Goal: Task Accomplishment & Management: Use online tool/utility

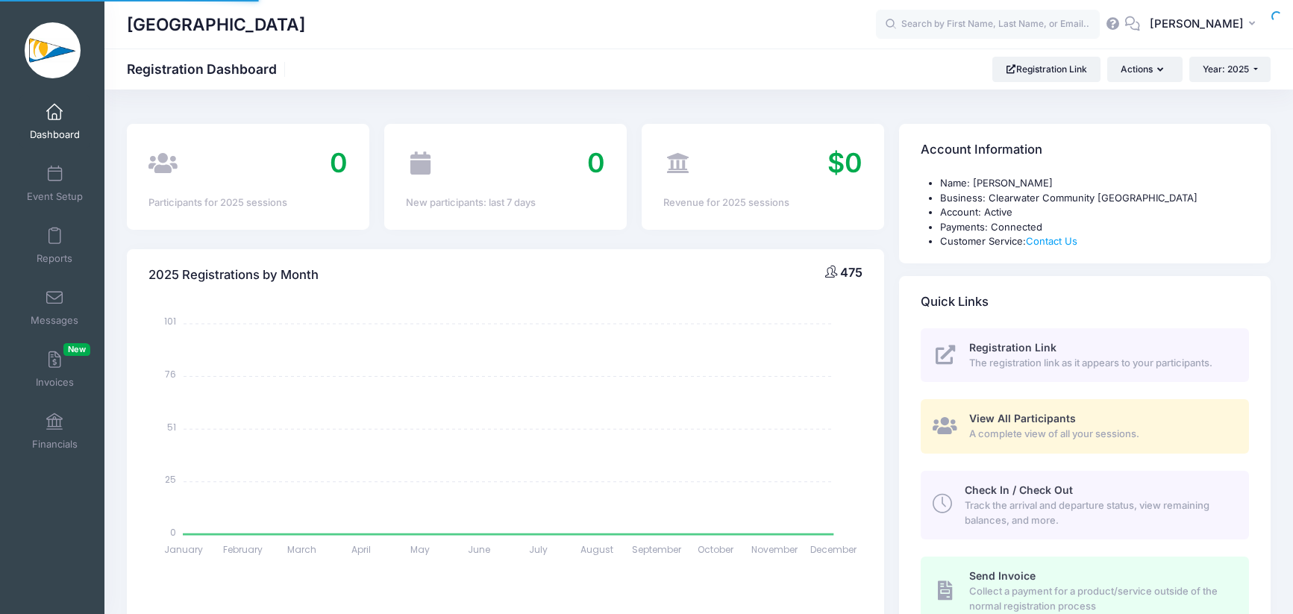
select select
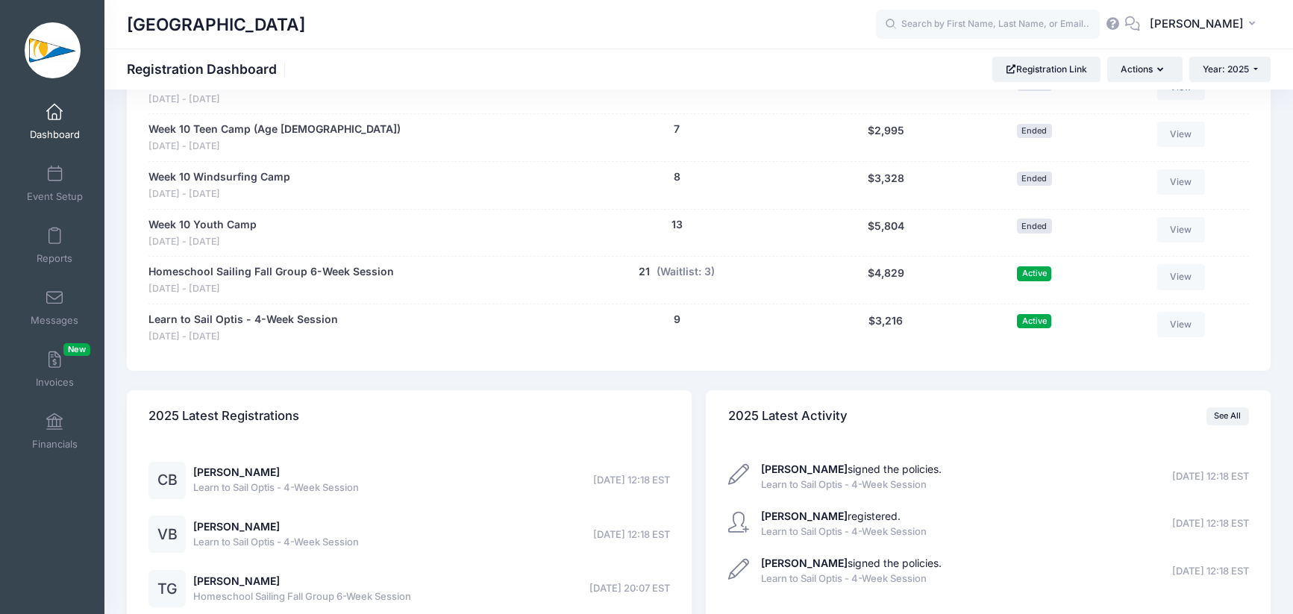
scroll to position [3177, 0]
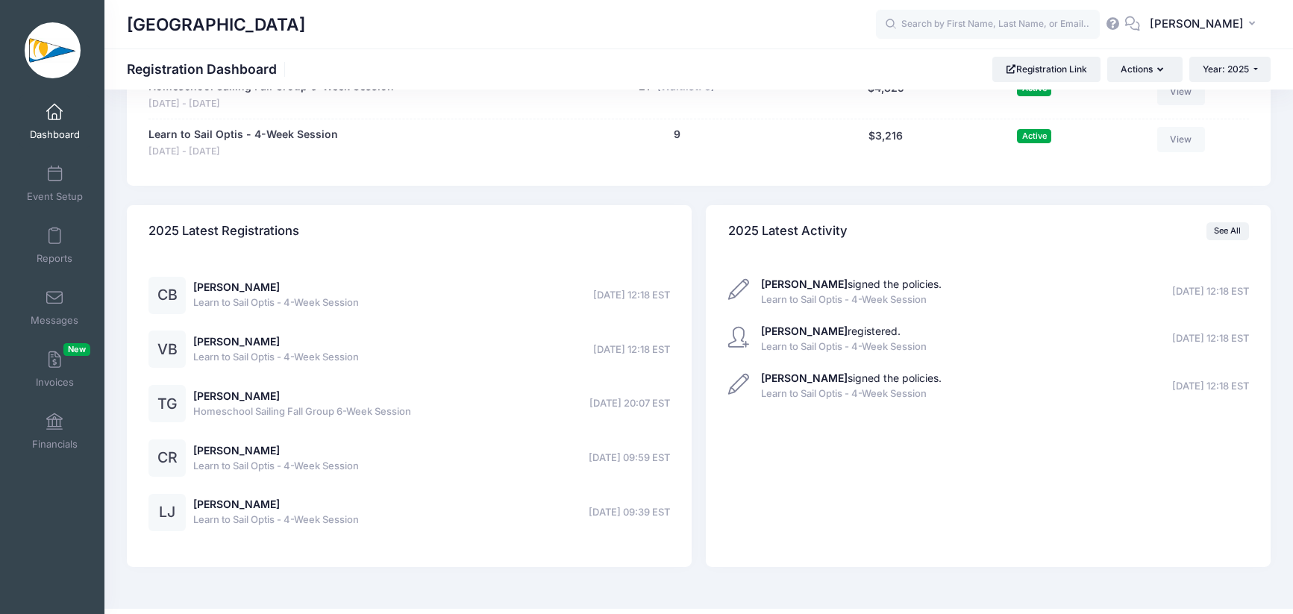
scroll to position [3117, 0]
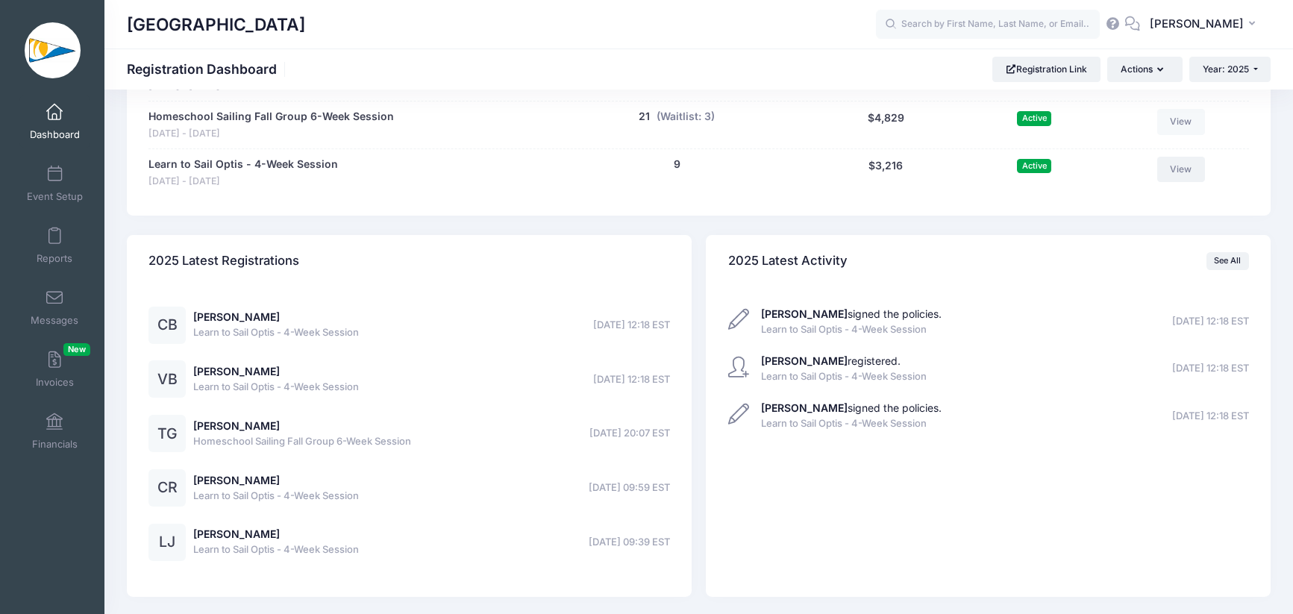
click at [1183, 173] on link "View" at bounding box center [1182, 169] width 48 height 25
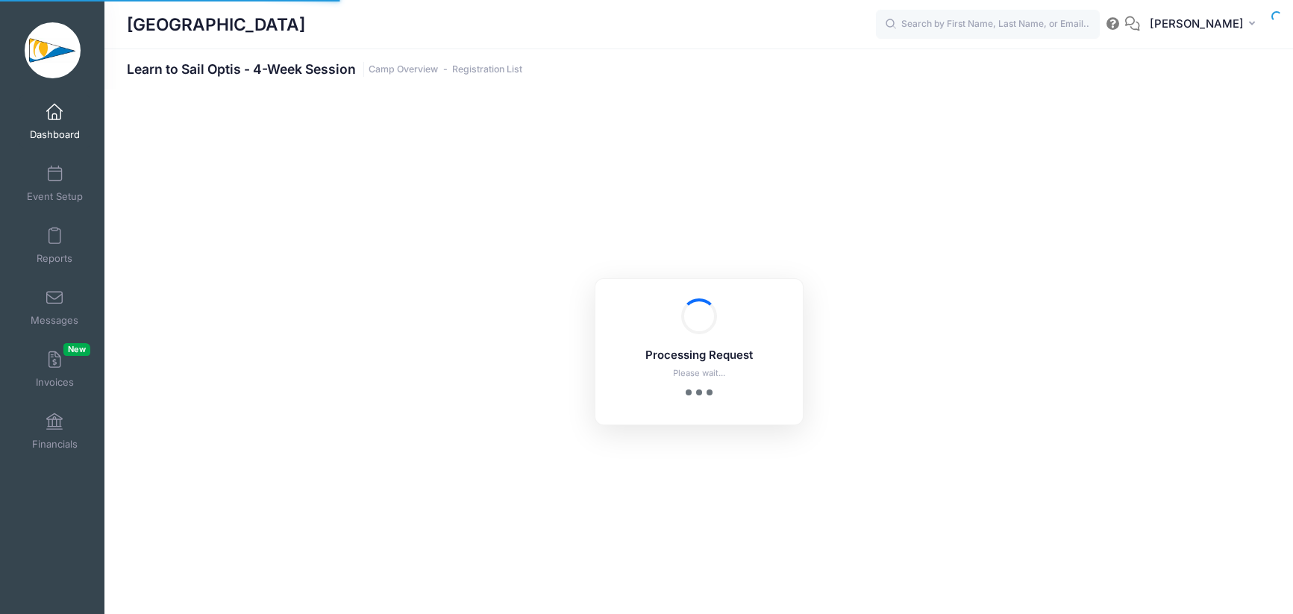
select select "10"
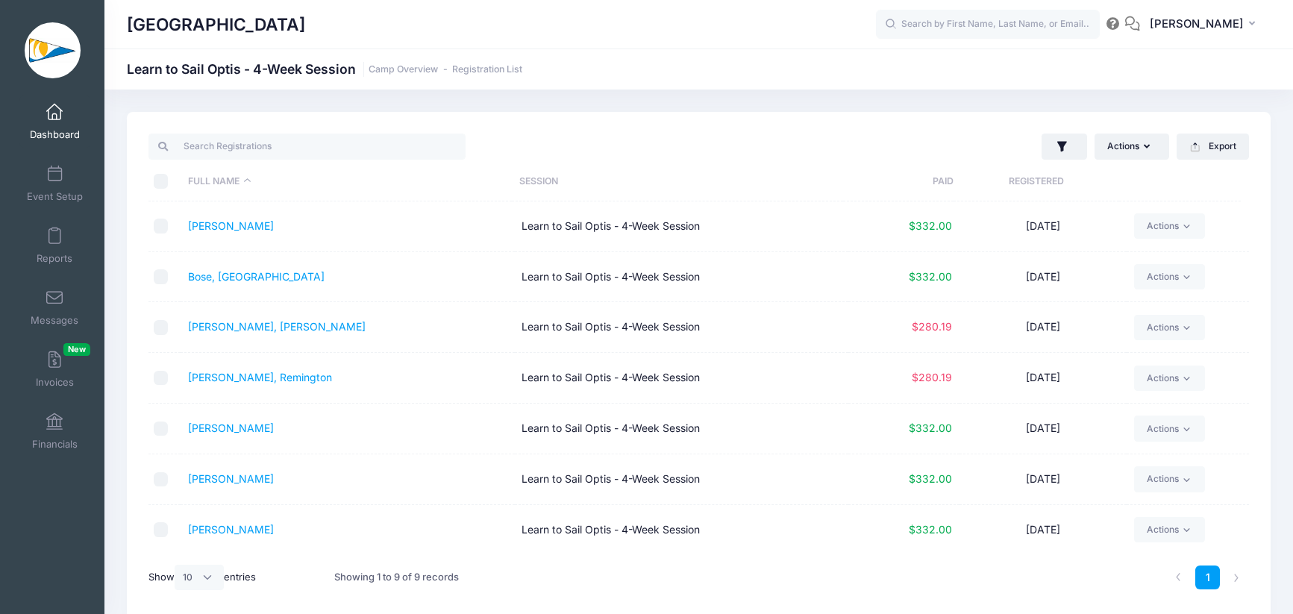
click at [758, 222] on td "Learn to Sail Optis - 4-Week Session" at bounding box center [682, 227] width 334 height 51
click at [1182, 231] on icon at bounding box center [1187, 226] width 11 height 11
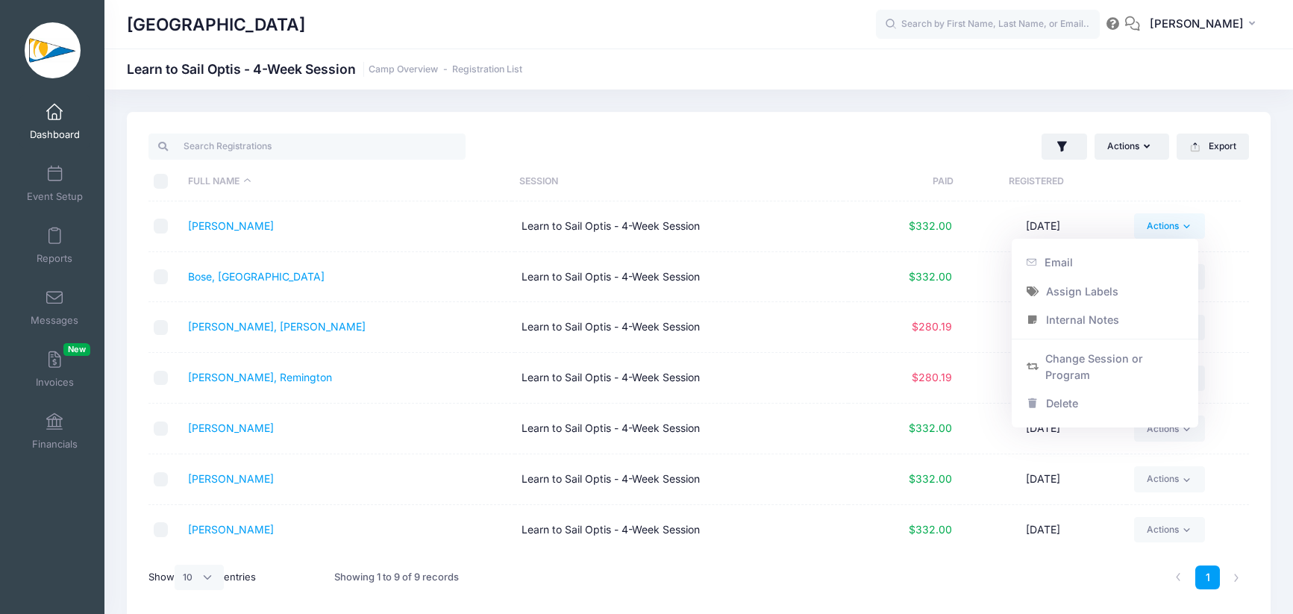
click at [1182, 231] on icon at bounding box center [1187, 226] width 11 height 11
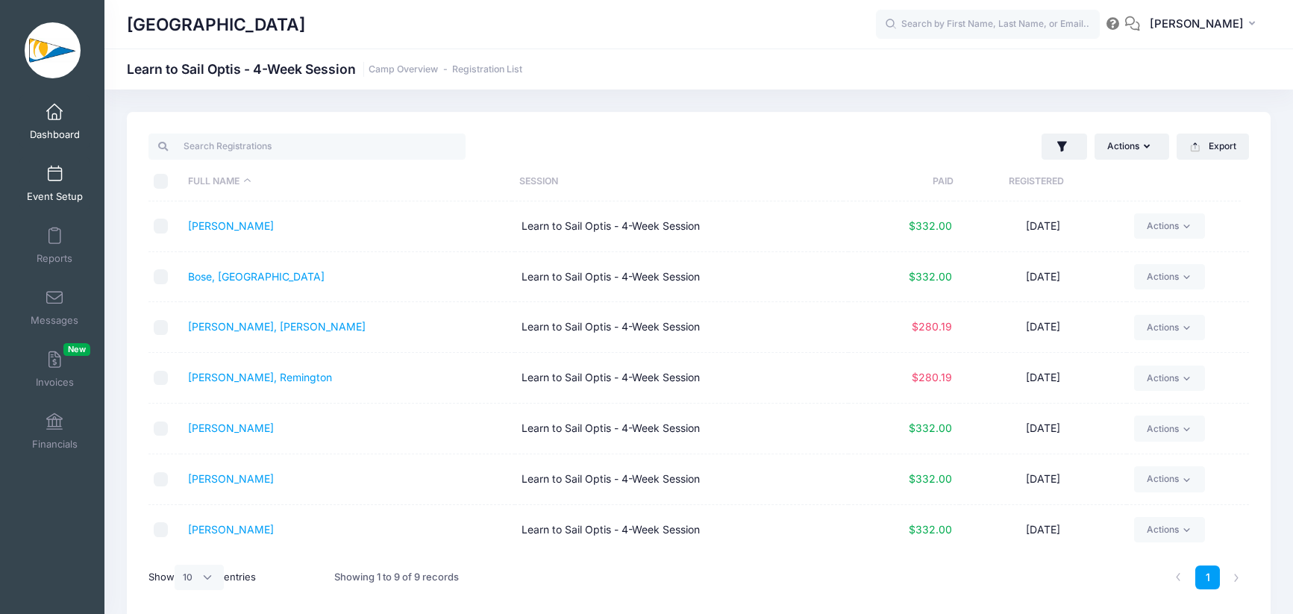
click at [60, 193] on span "Event Setup" at bounding box center [55, 196] width 56 height 13
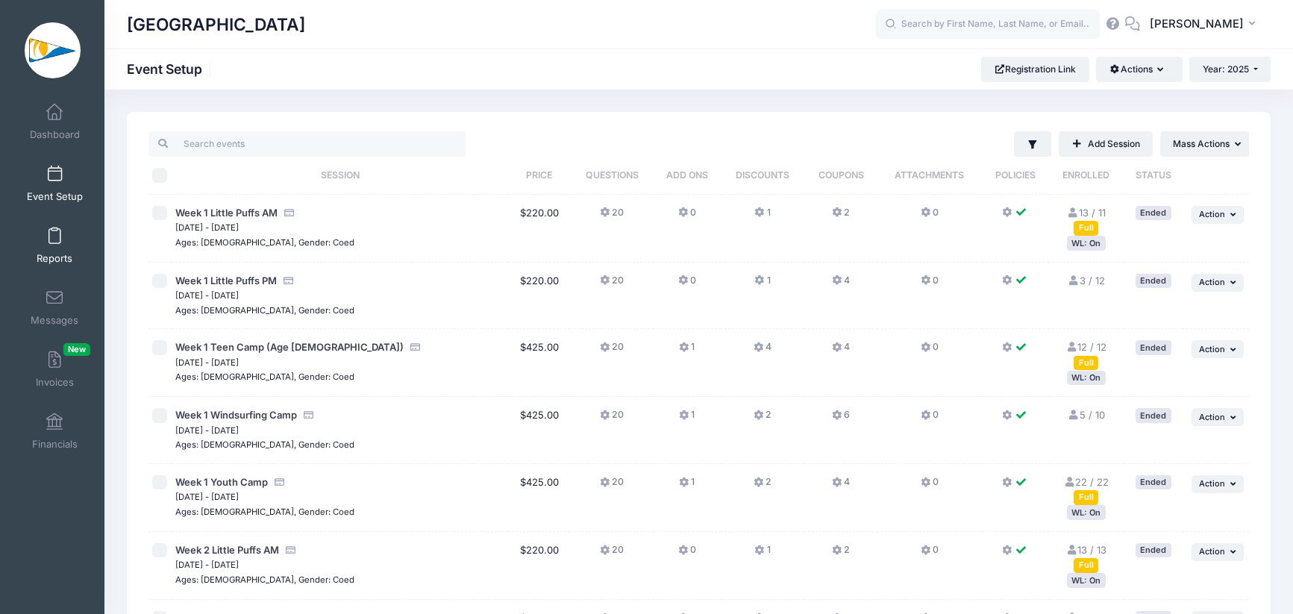
click at [70, 229] on link "Reports" at bounding box center [54, 245] width 71 height 52
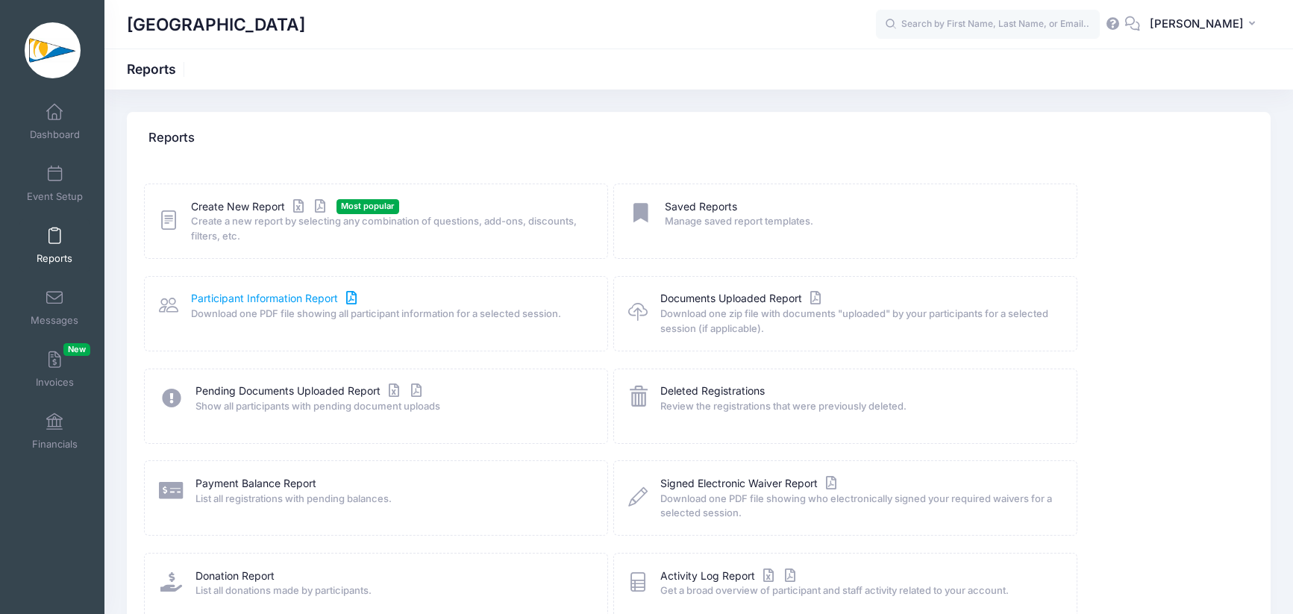
click at [296, 302] on link "Participant Information Report" at bounding box center [275, 299] width 169 height 16
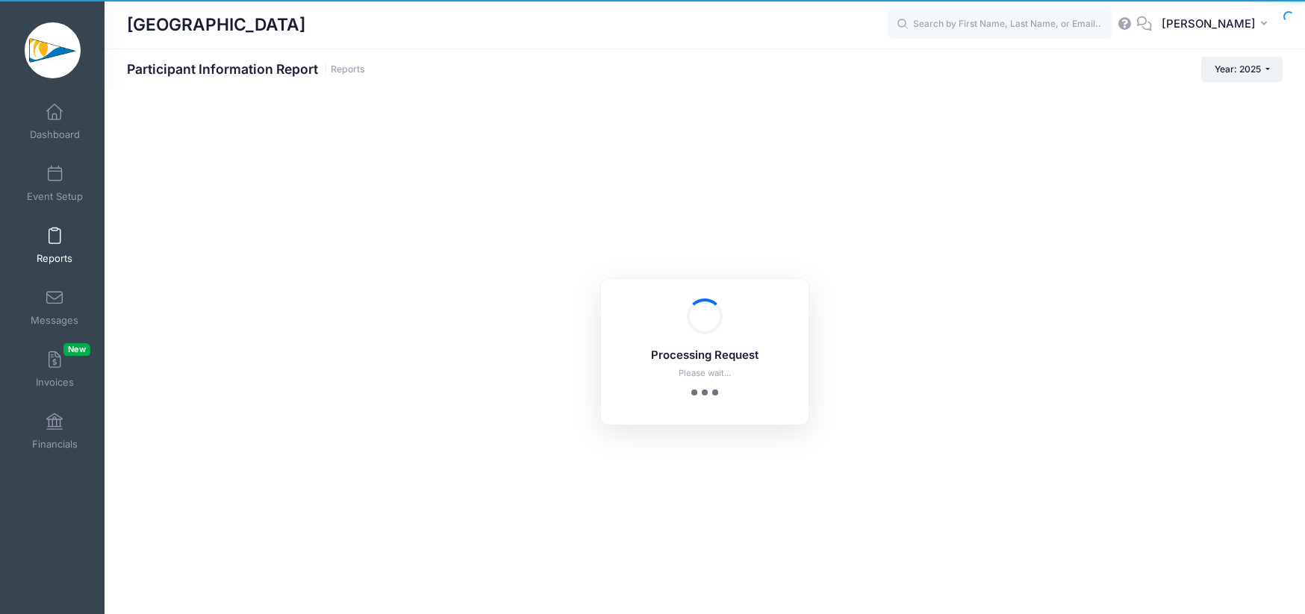
checkbox input "true"
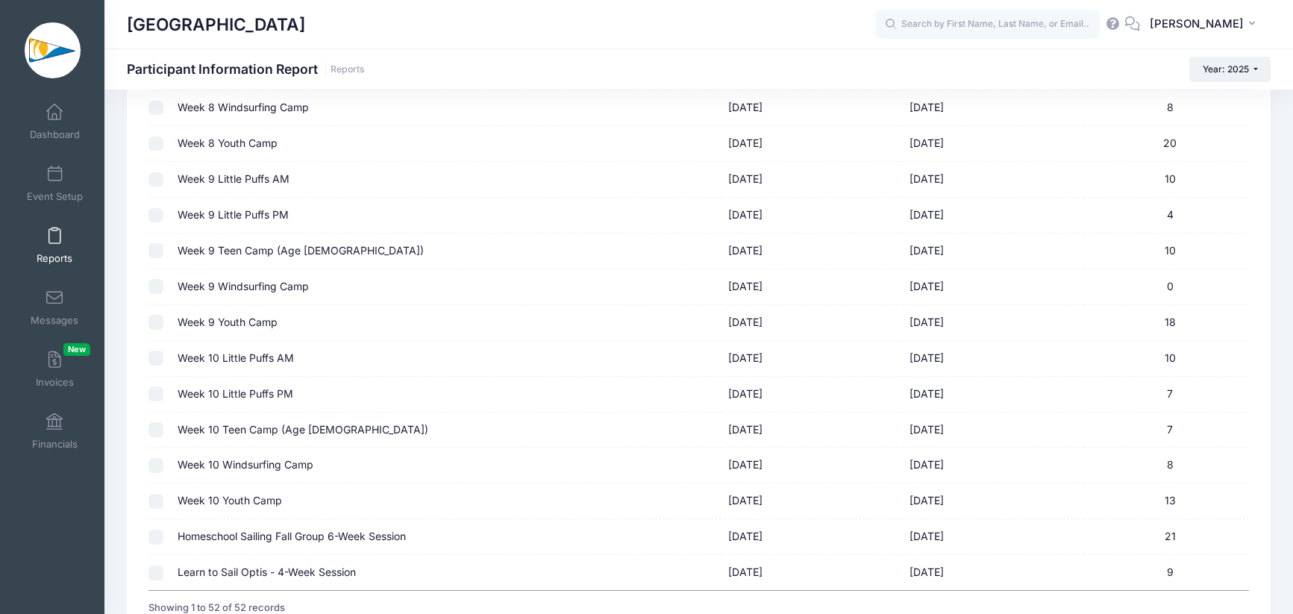
scroll to position [1668, 0]
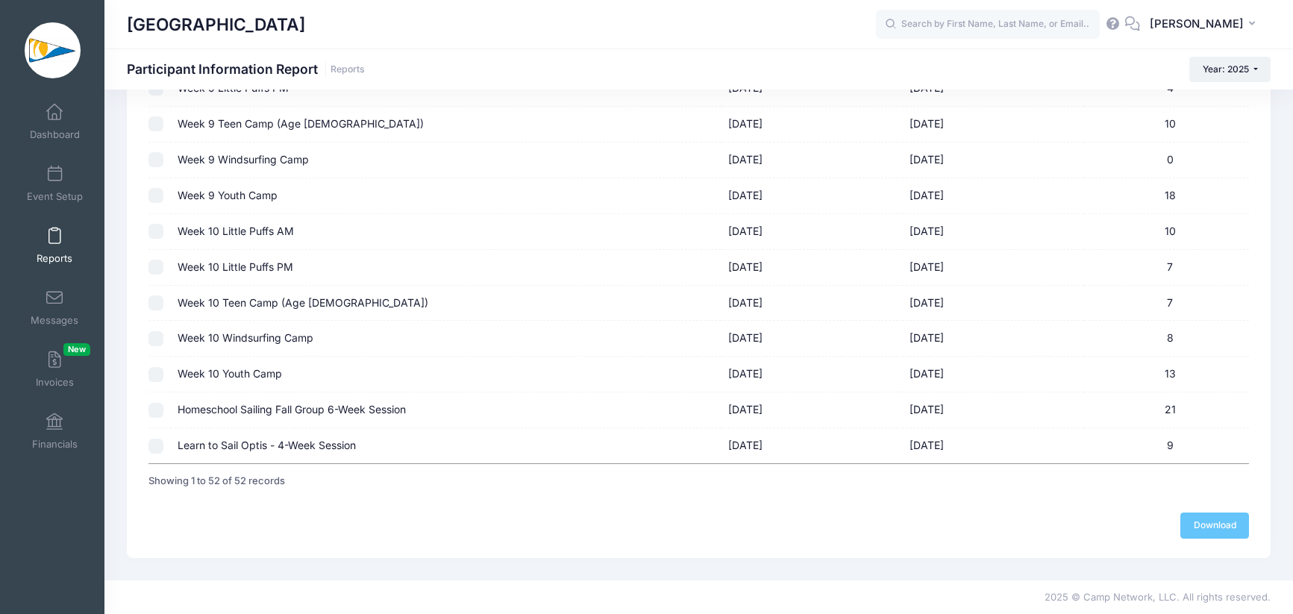
click at [163, 446] on td at bounding box center [160, 445] width 22 height 35
click at [153, 444] on input "checkbox" at bounding box center [156, 446] width 15 height 15
checkbox input "true"
click at [1222, 526] on link "Download" at bounding box center [1215, 525] width 69 height 25
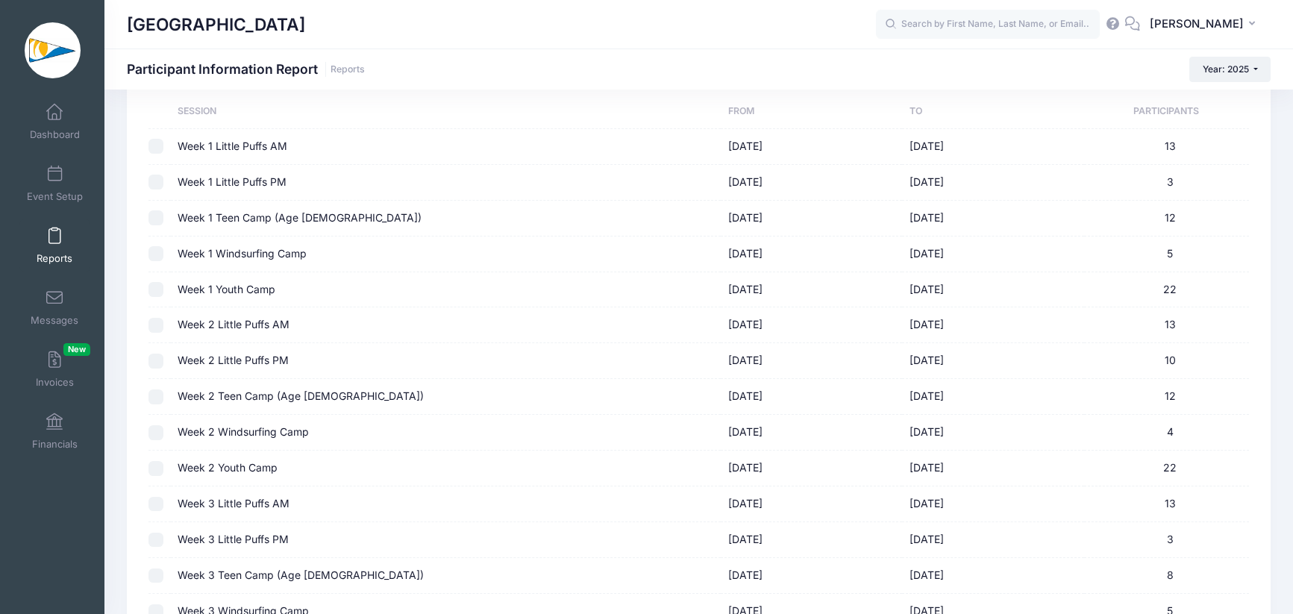
scroll to position [0, 0]
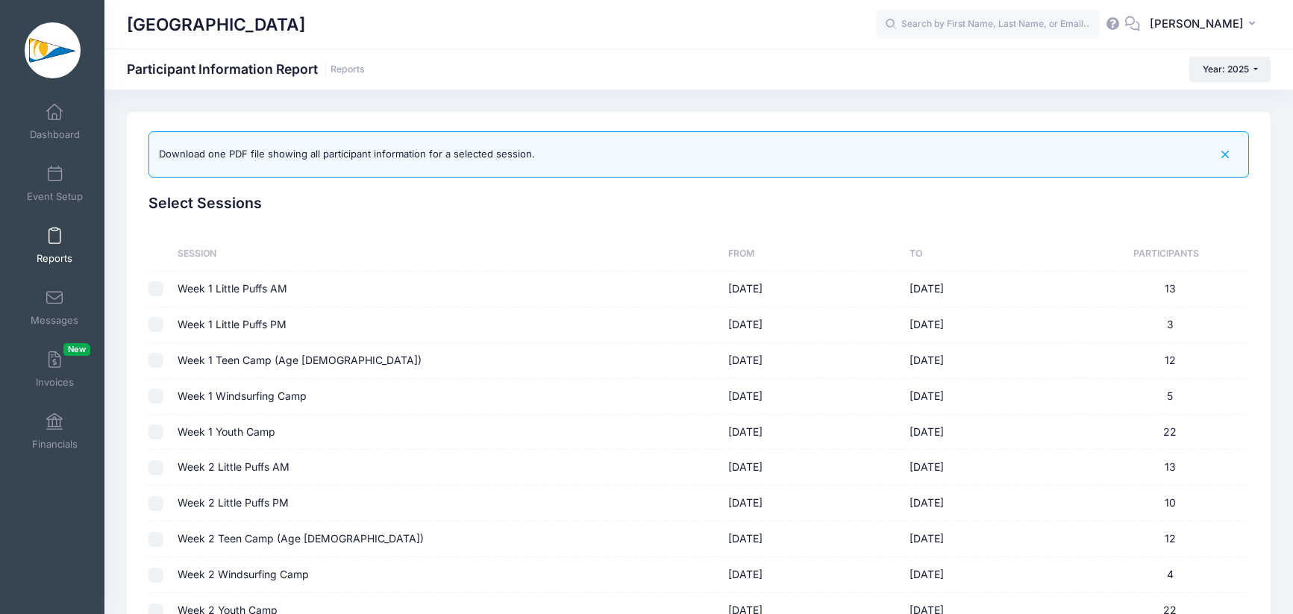
click at [54, 237] on span at bounding box center [54, 236] width 0 height 16
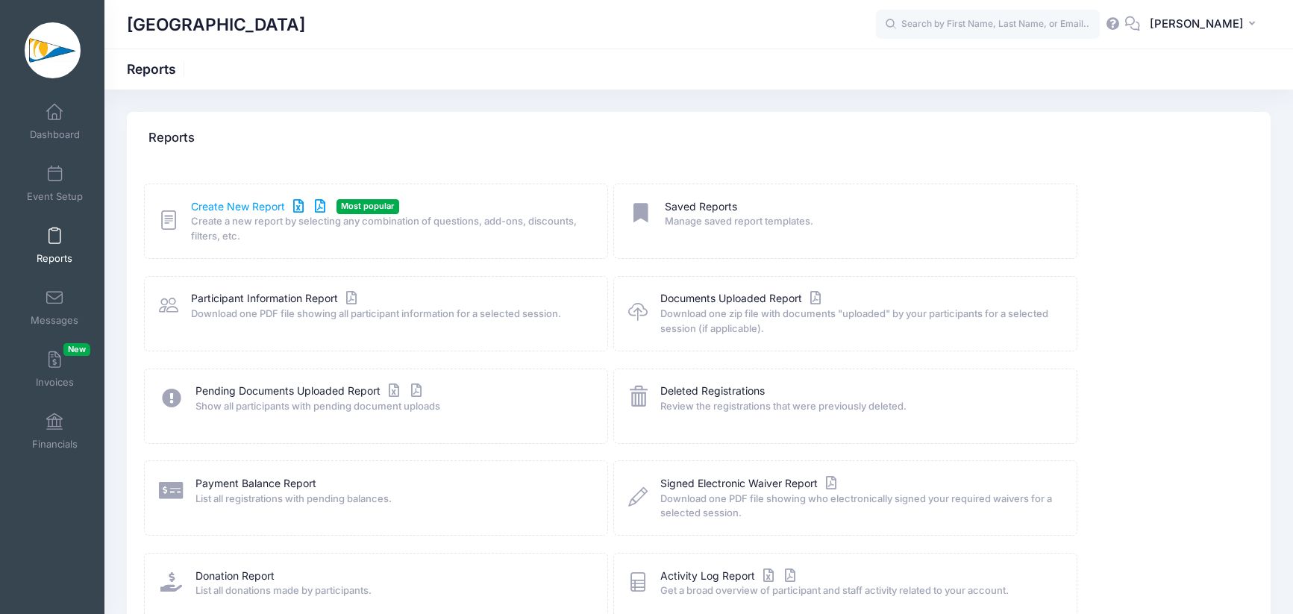
click at [272, 204] on link "Create New Report" at bounding box center [260, 207] width 139 height 16
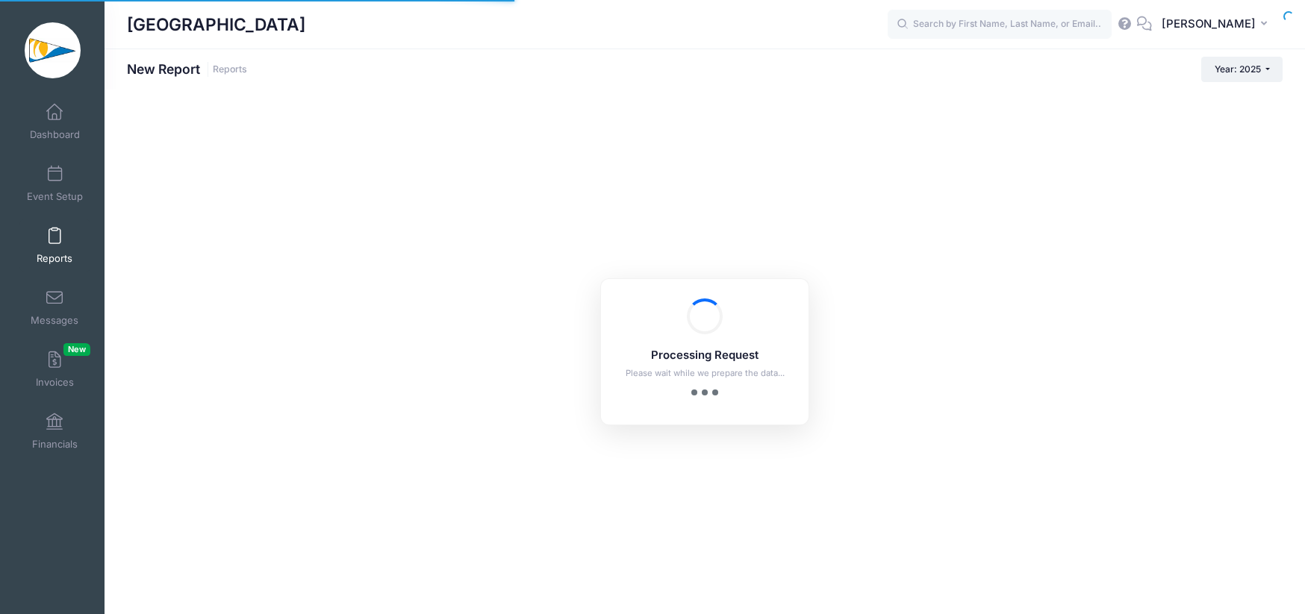
checkbox input "true"
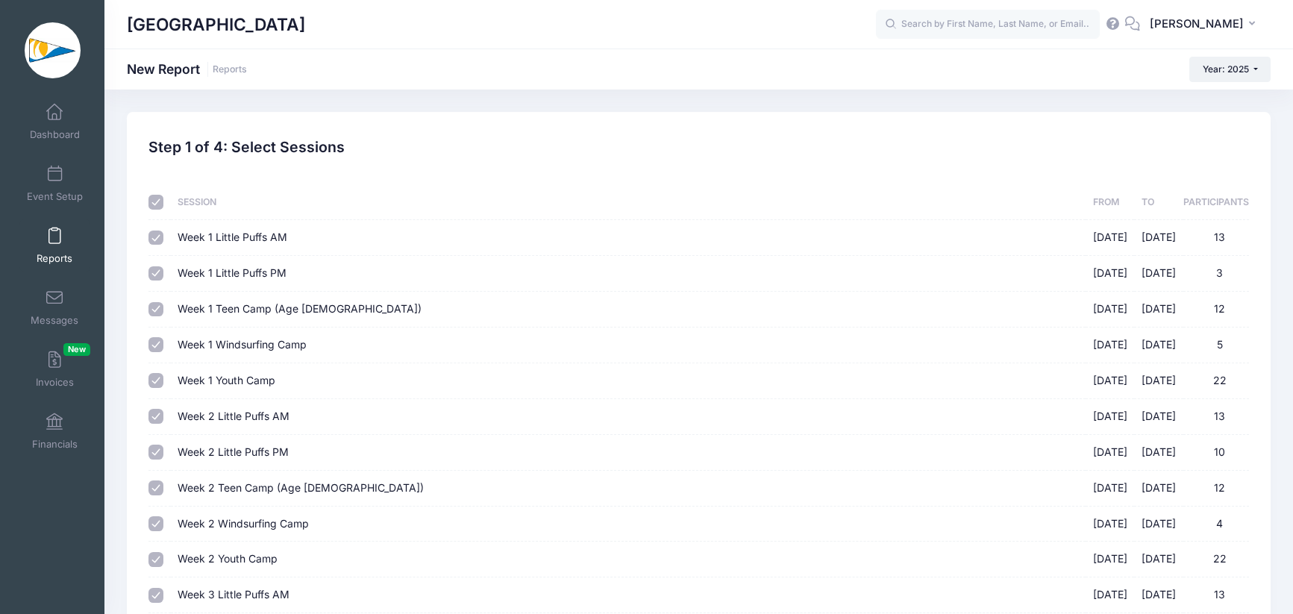
click at [162, 197] on input "checkbox" at bounding box center [156, 202] width 15 height 15
checkbox input "false"
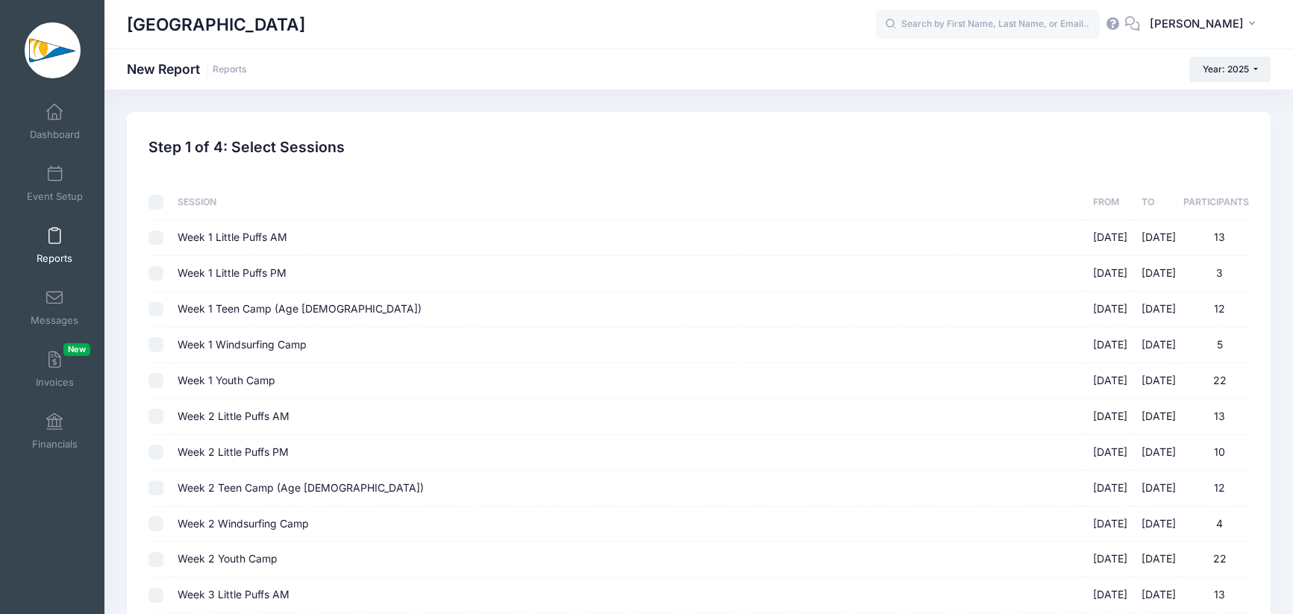
checkbox input "false"
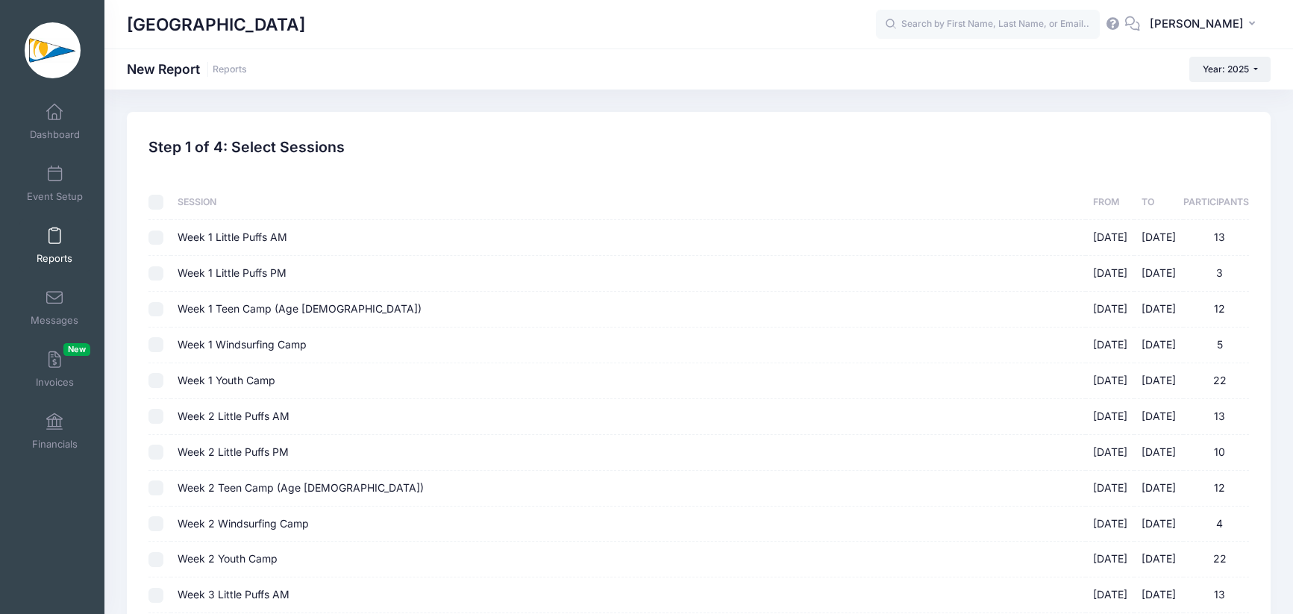
checkbox input "false"
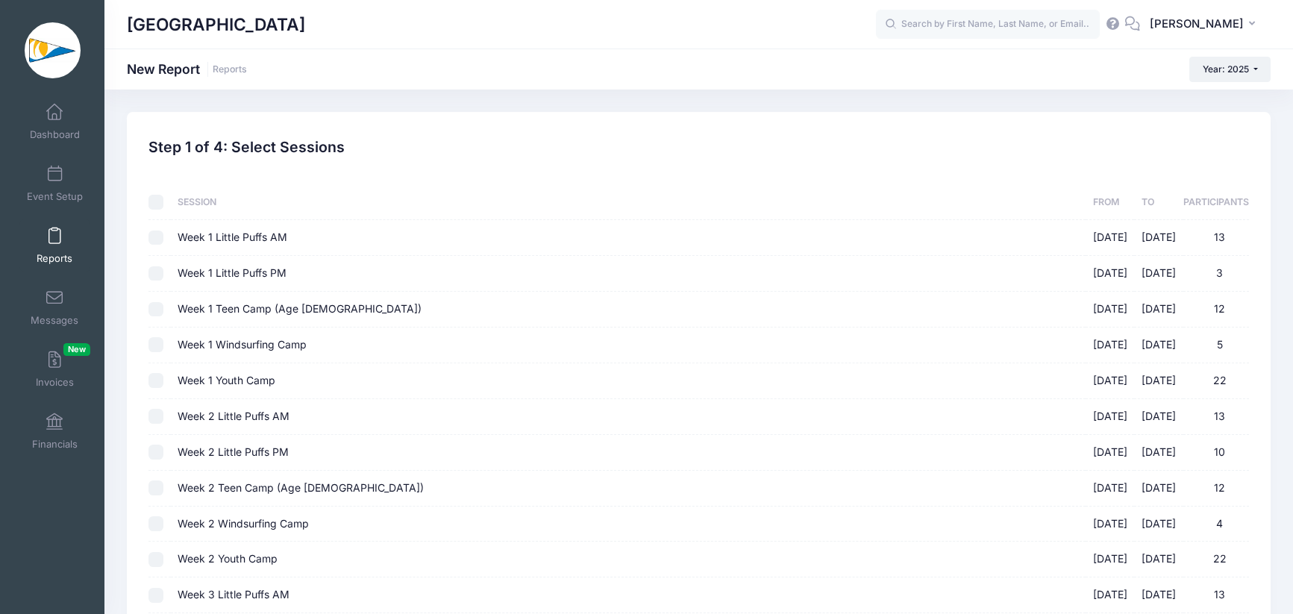
checkbox input "false"
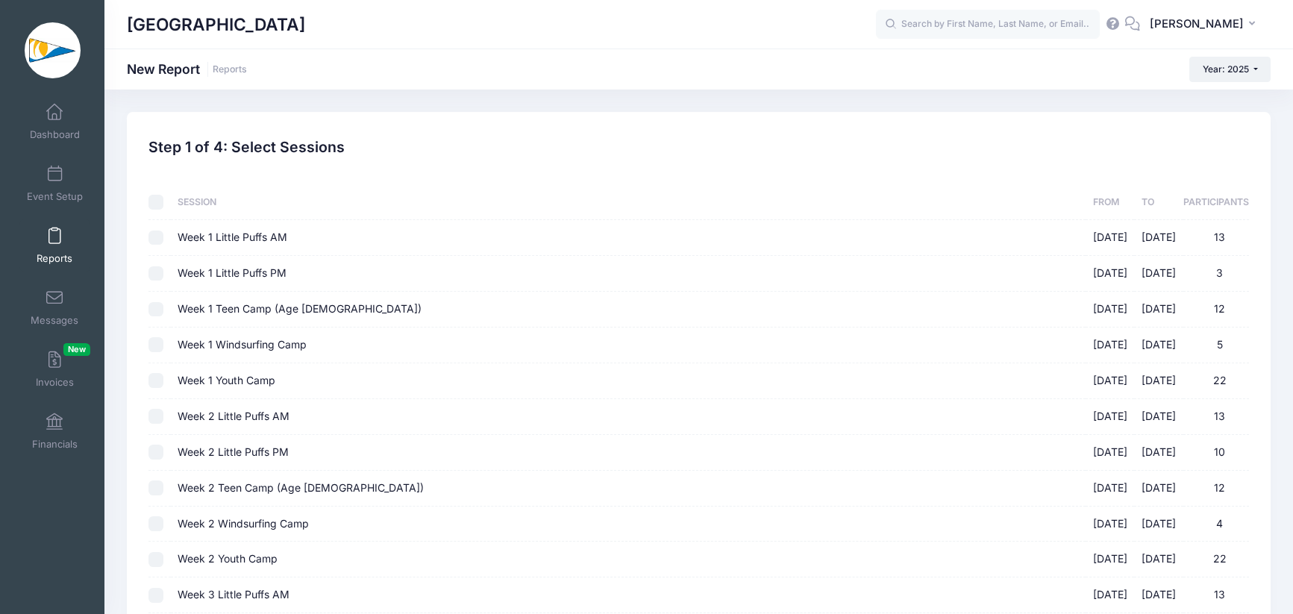
checkbox input "false"
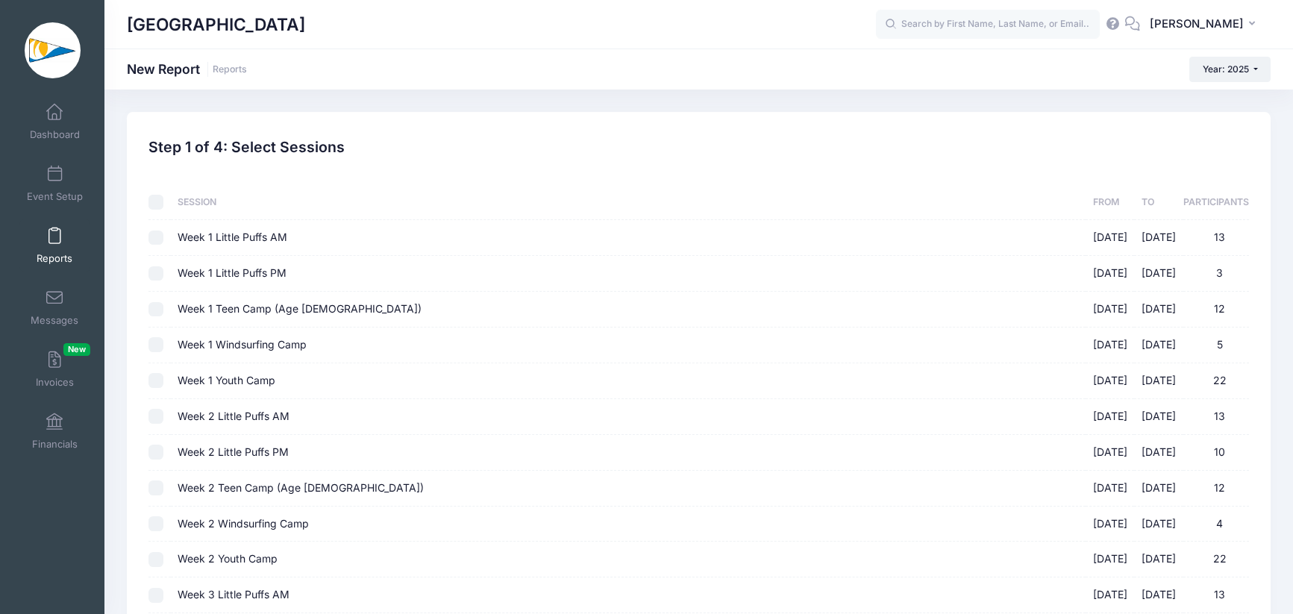
checkbox input "false"
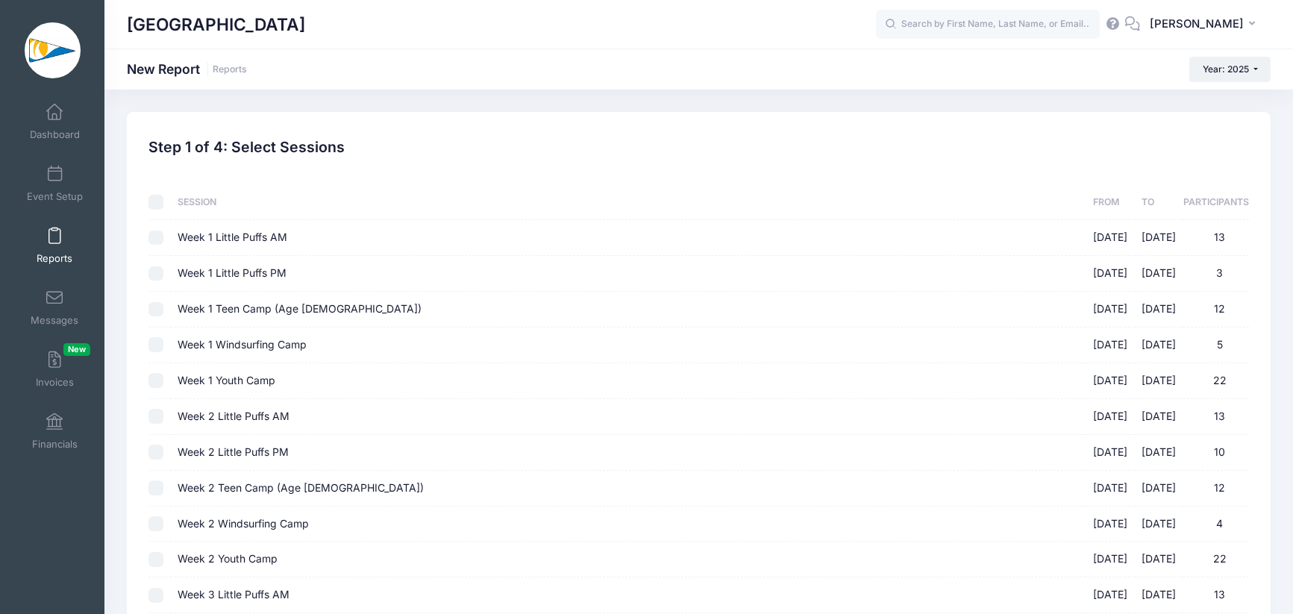
checkbox input "false"
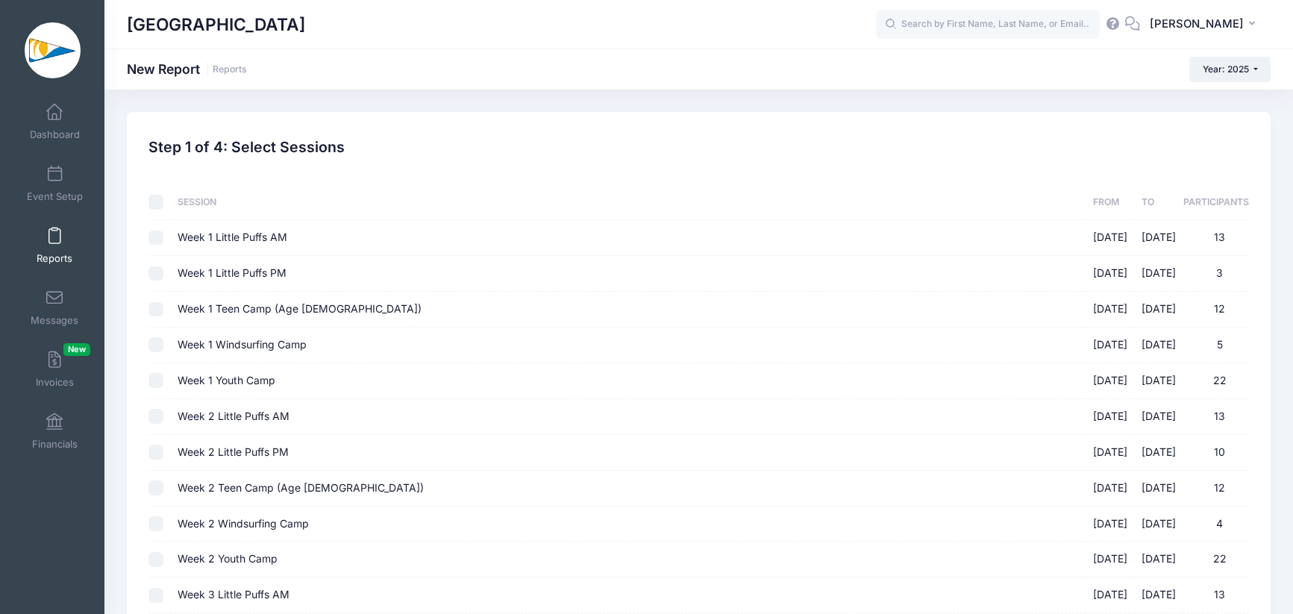
checkbox input "false"
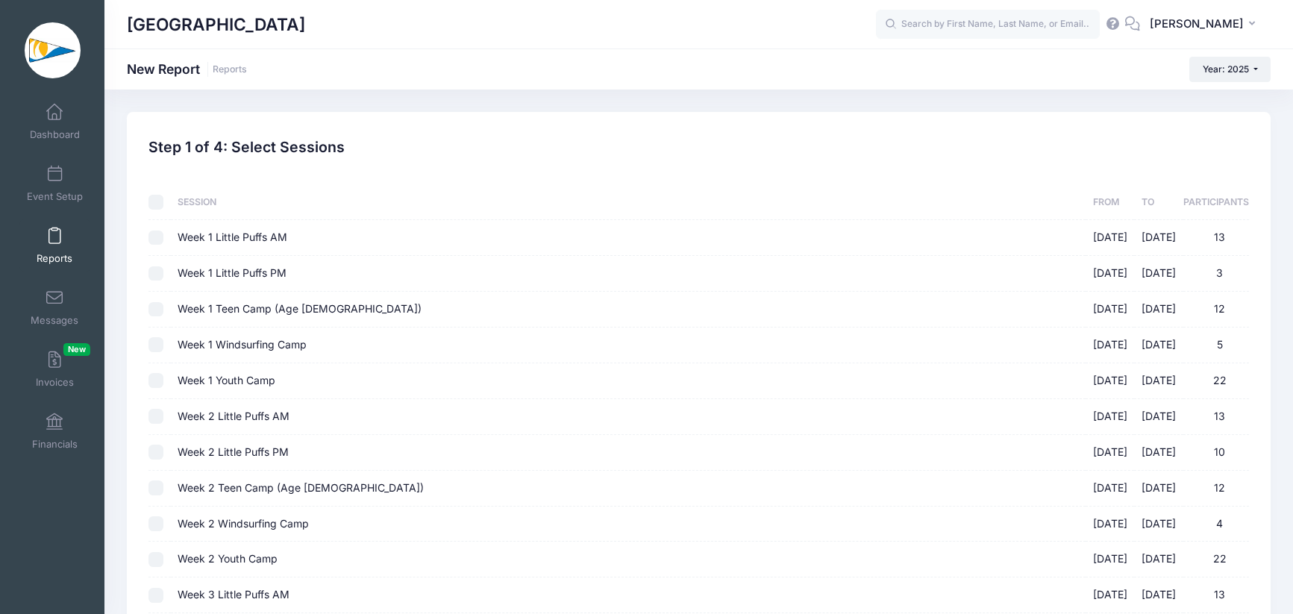
checkbox input "false"
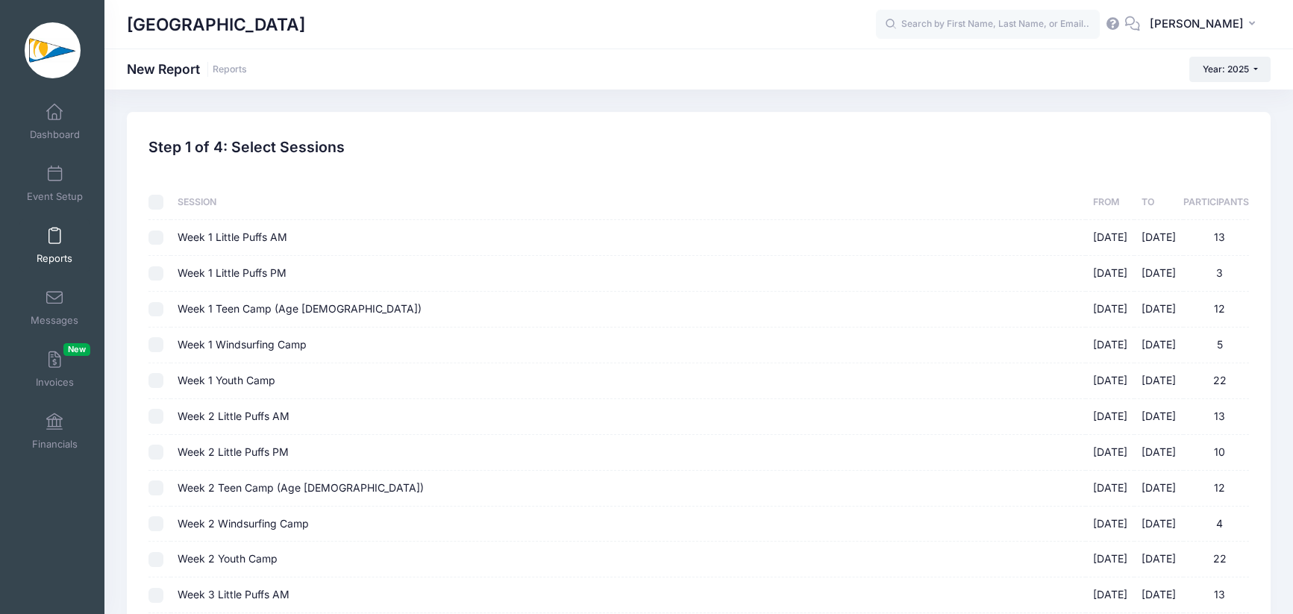
checkbox input "false"
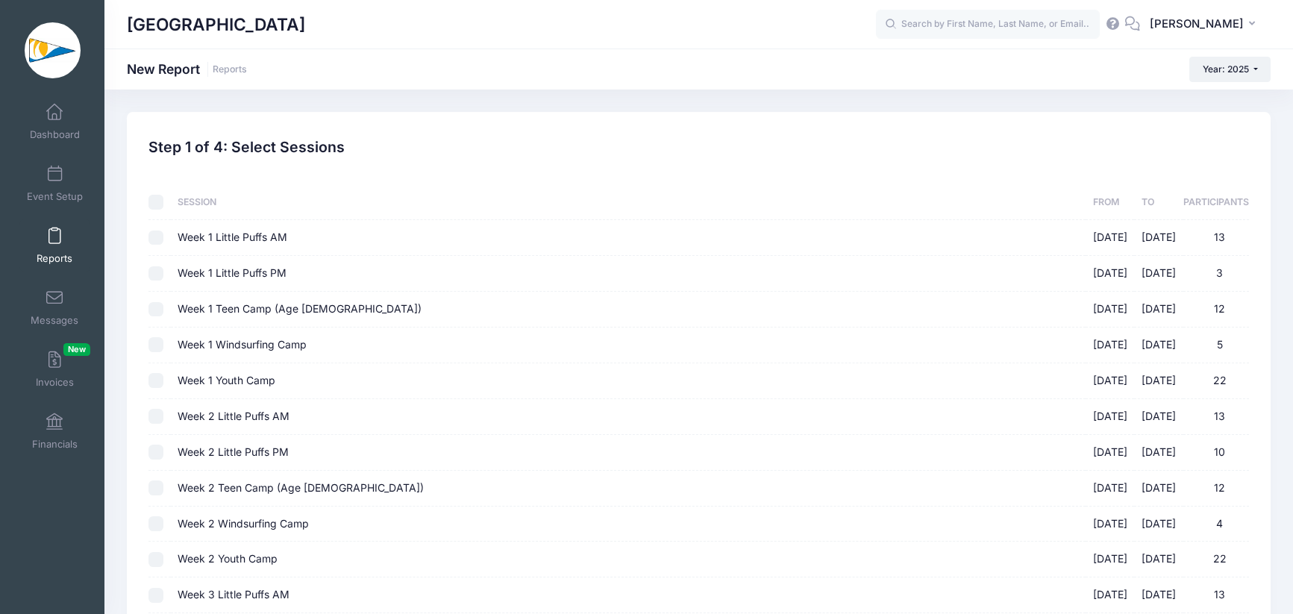
checkbox input "false"
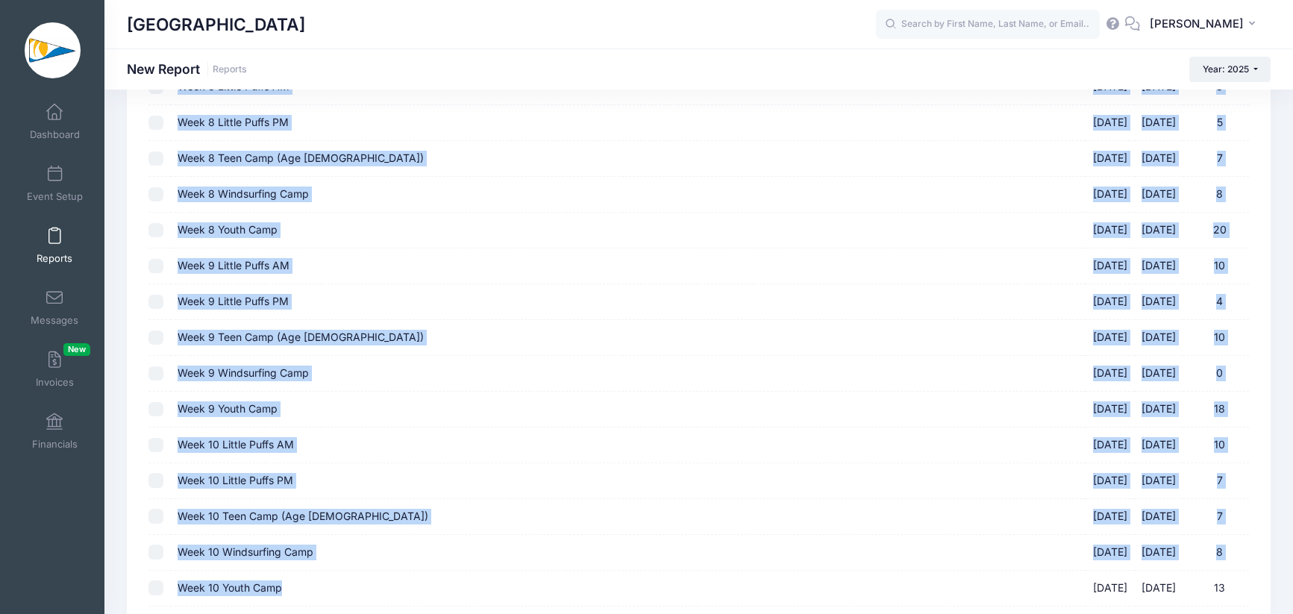
scroll to position [1617, 0]
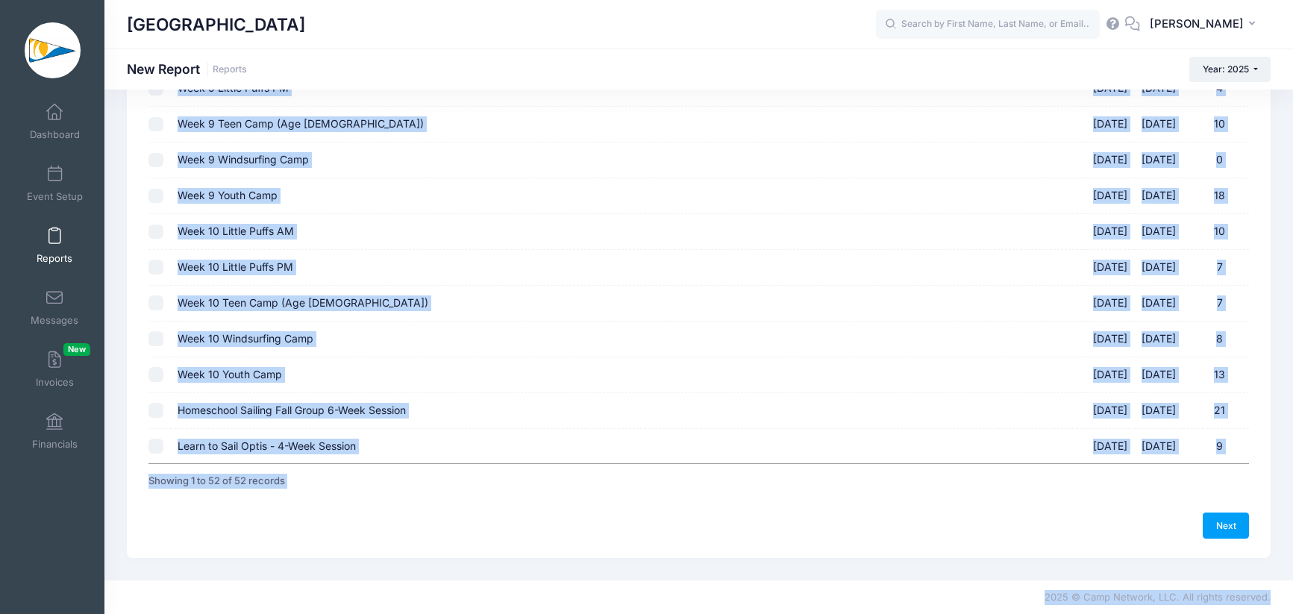
drag, startPoint x: 537, startPoint y: 162, endPoint x: 446, endPoint y: 674, distance: 520.1
click at [459, 532] on div "Next" at bounding box center [699, 525] width 1101 height 25
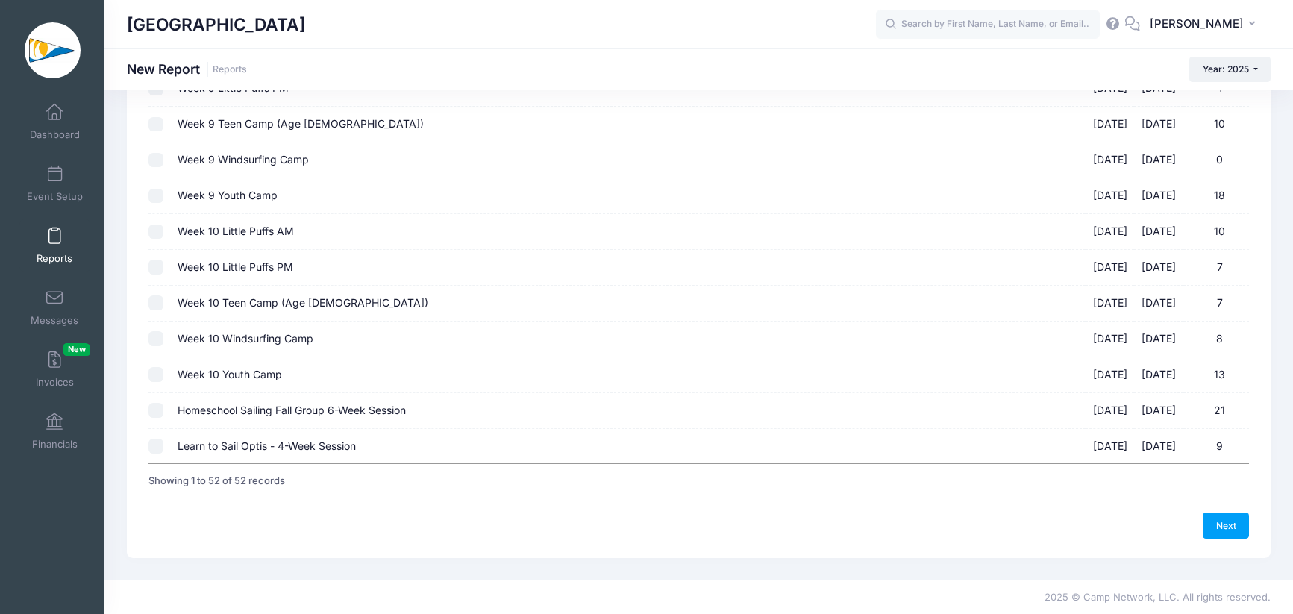
click at [155, 449] on input "Learn to Sail Optis - 4-Week Session [DATE] - [DATE] 9" at bounding box center [156, 446] width 15 height 15
checkbox input "true"
click at [1243, 525] on link "Next" at bounding box center [1226, 525] width 46 height 25
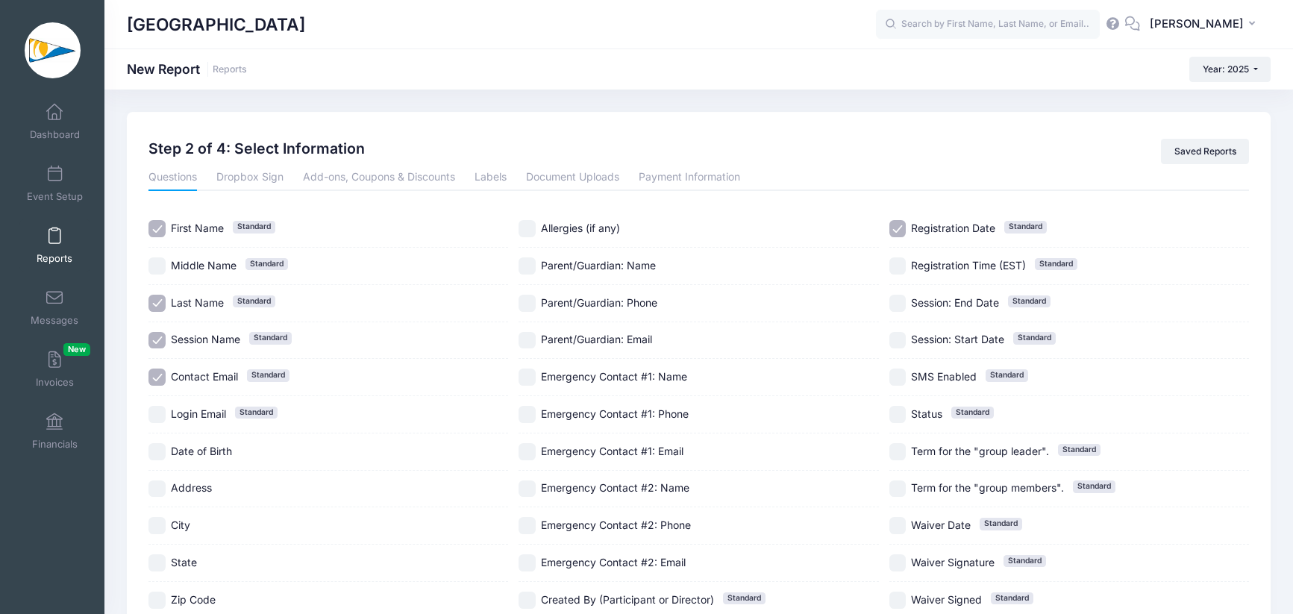
click at [161, 344] on input "Session Name Standard" at bounding box center [157, 340] width 17 height 17
checkbox input "false"
click at [1046, 119] on div "Previous Next Step 2 of 4: Select Information 1 Select Sessions 2 Select Inform…" at bounding box center [699, 414] width 1144 height 604
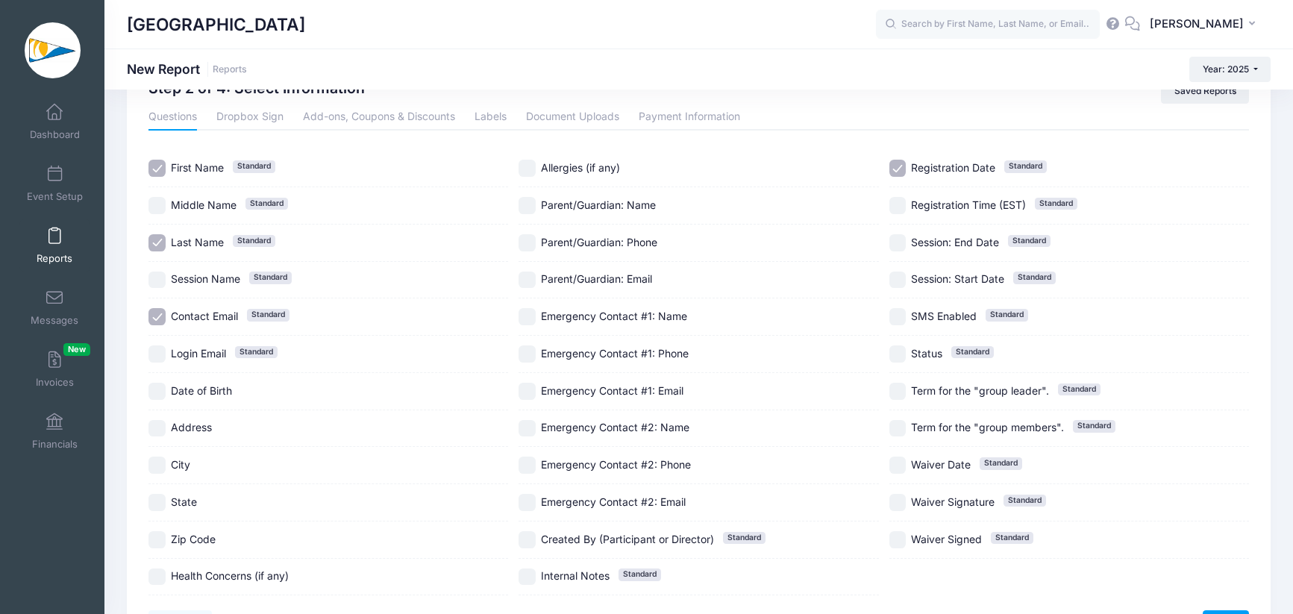
scroll to position [90, 0]
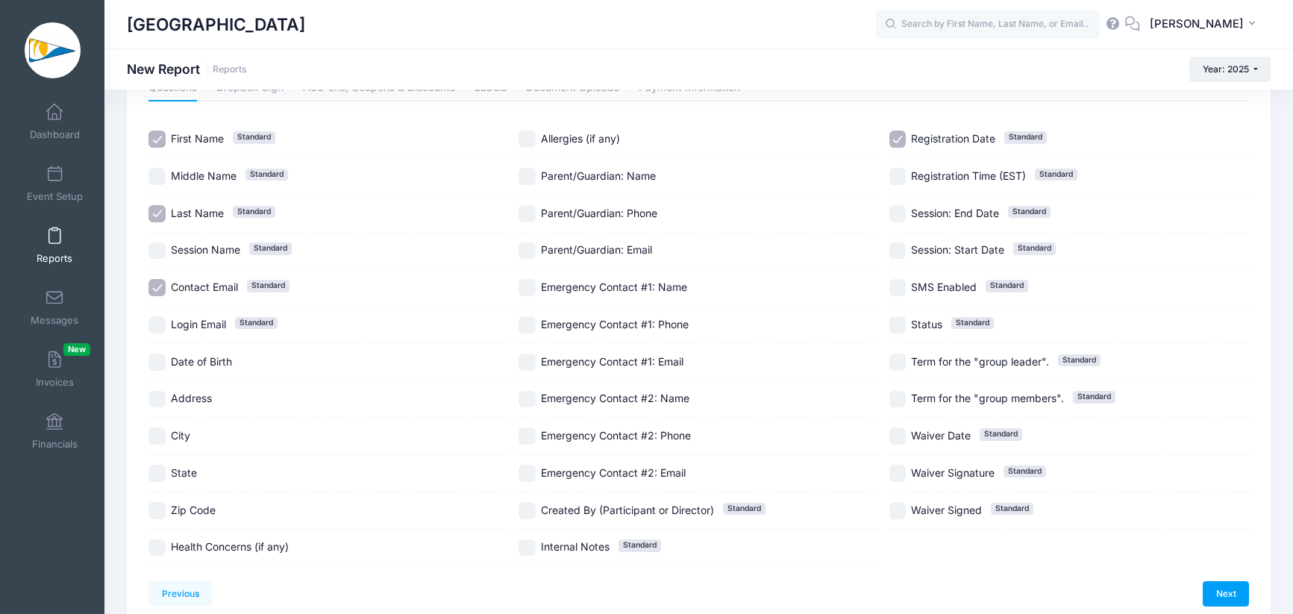
click at [899, 140] on input "Registration Date Standard" at bounding box center [898, 139] width 17 height 17
checkbox input "false"
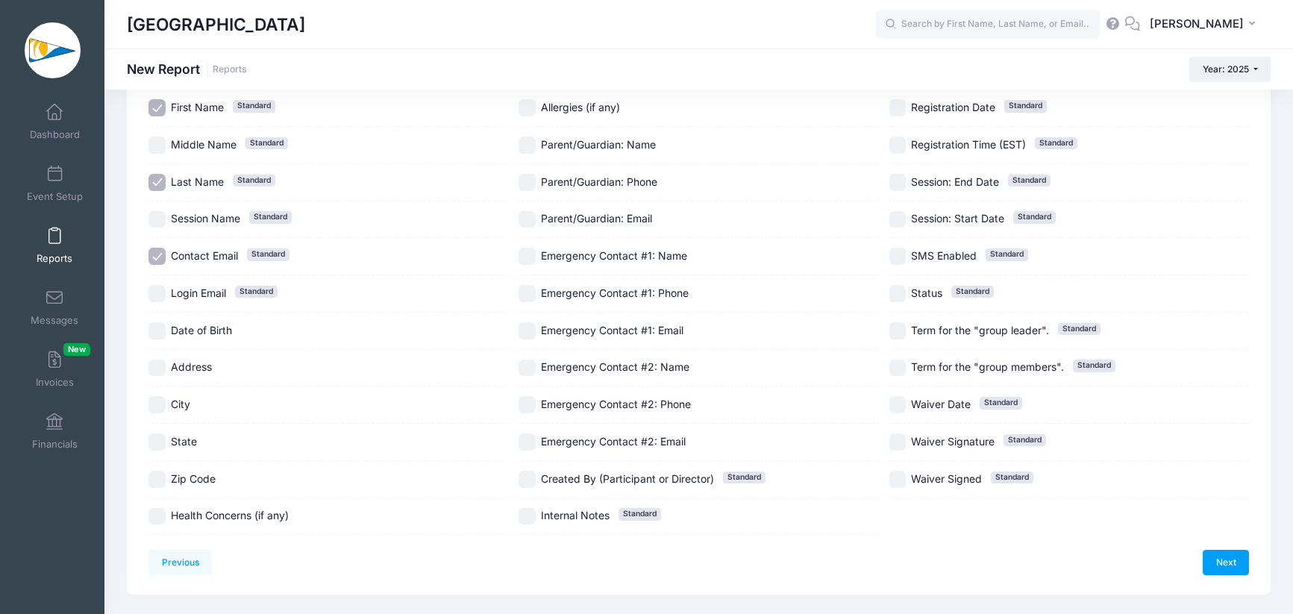
scroll to position [149, 0]
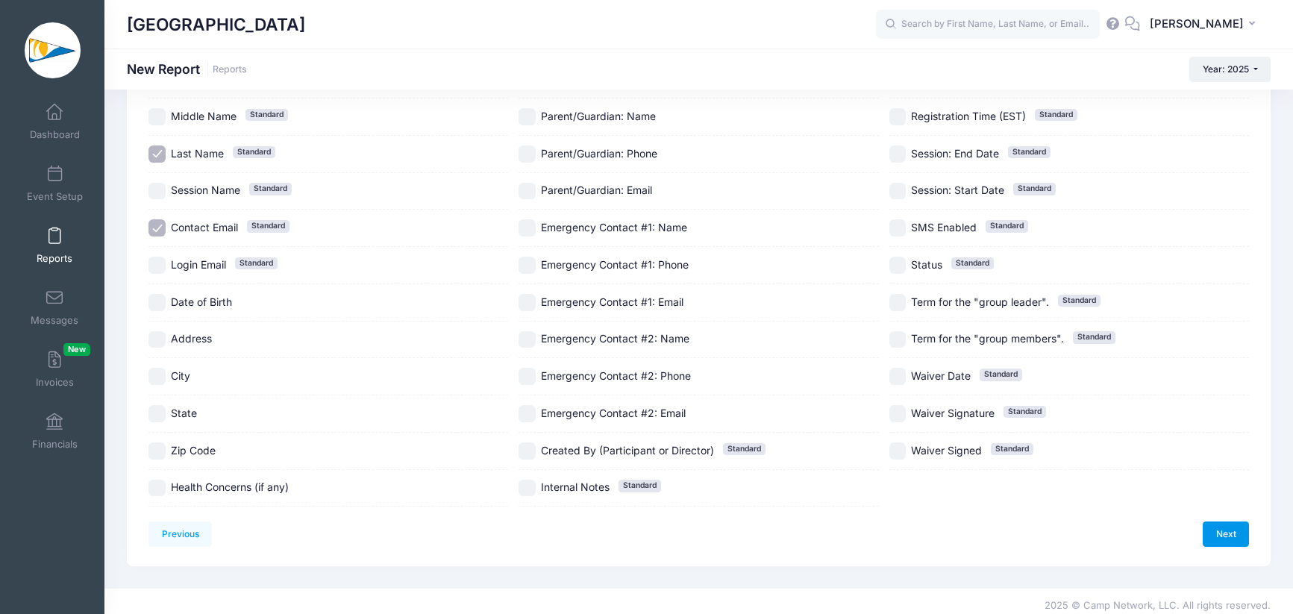
click at [1238, 535] on link "Next" at bounding box center [1226, 534] width 46 height 25
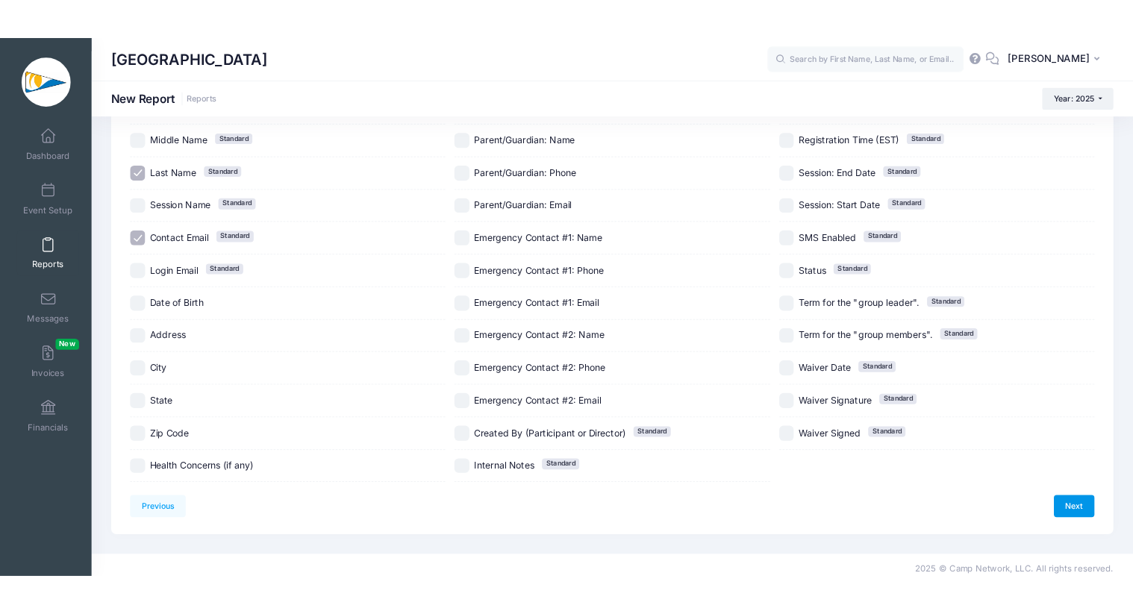
scroll to position [0, 0]
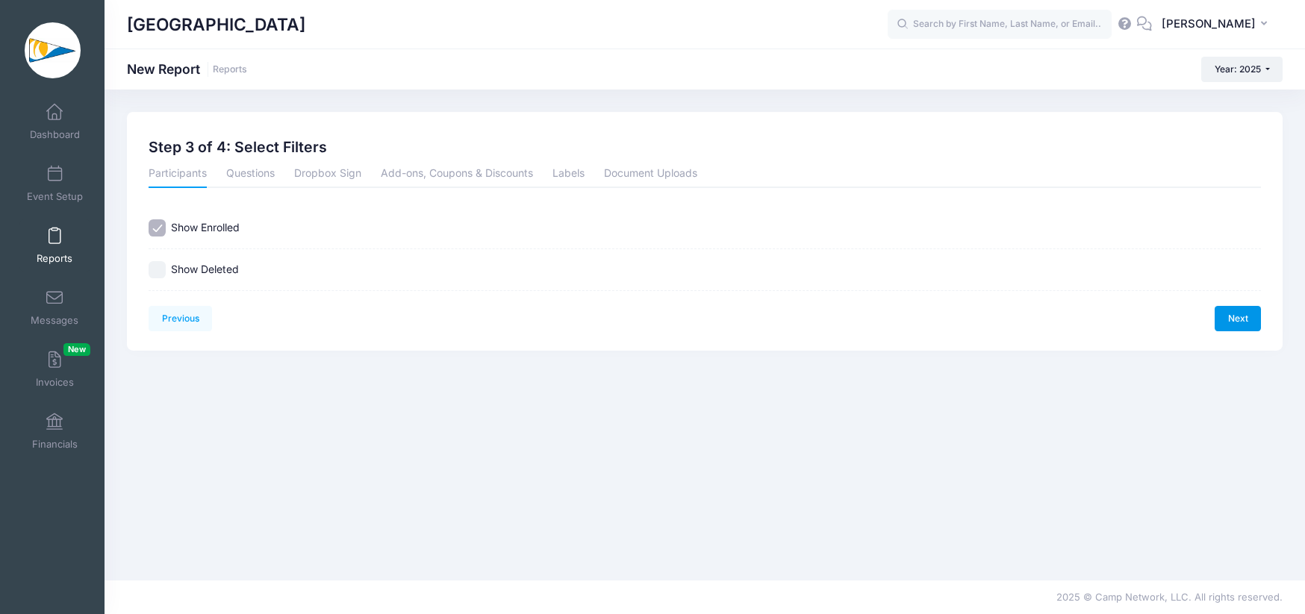
click at [1234, 325] on link "Next" at bounding box center [1237, 318] width 46 height 25
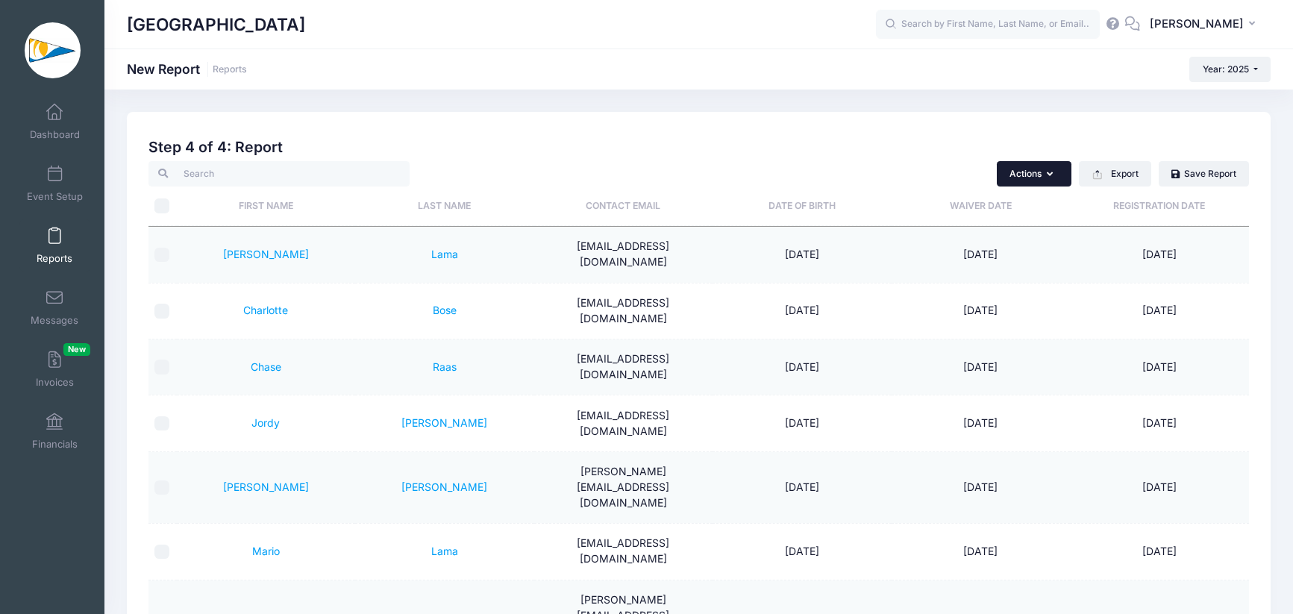
click at [1055, 167] on button "Actions" at bounding box center [1034, 173] width 75 height 25
click at [1050, 139] on h2 "Step 4 of 4: Report" at bounding box center [699, 147] width 1101 height 17
click at [1106, 162] on button "Export" at bounding box center [1115, 173] width 72 height 25
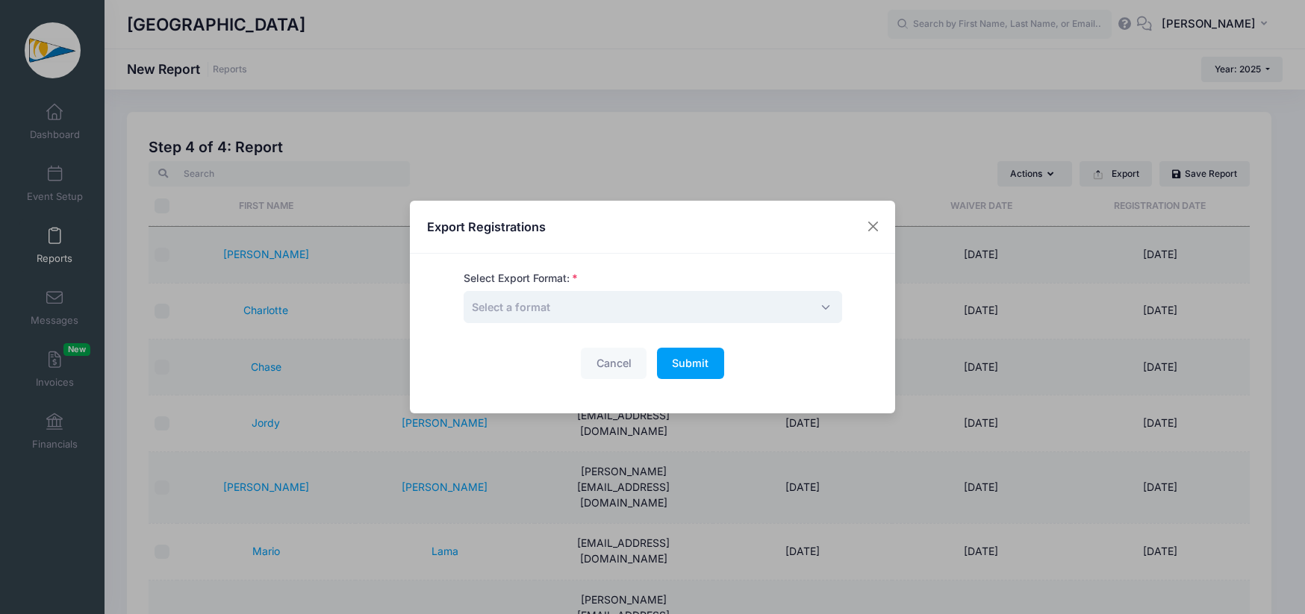
click at [702, 314] on span "Select a format" at bounding box center [653, 307] width 378 height 32
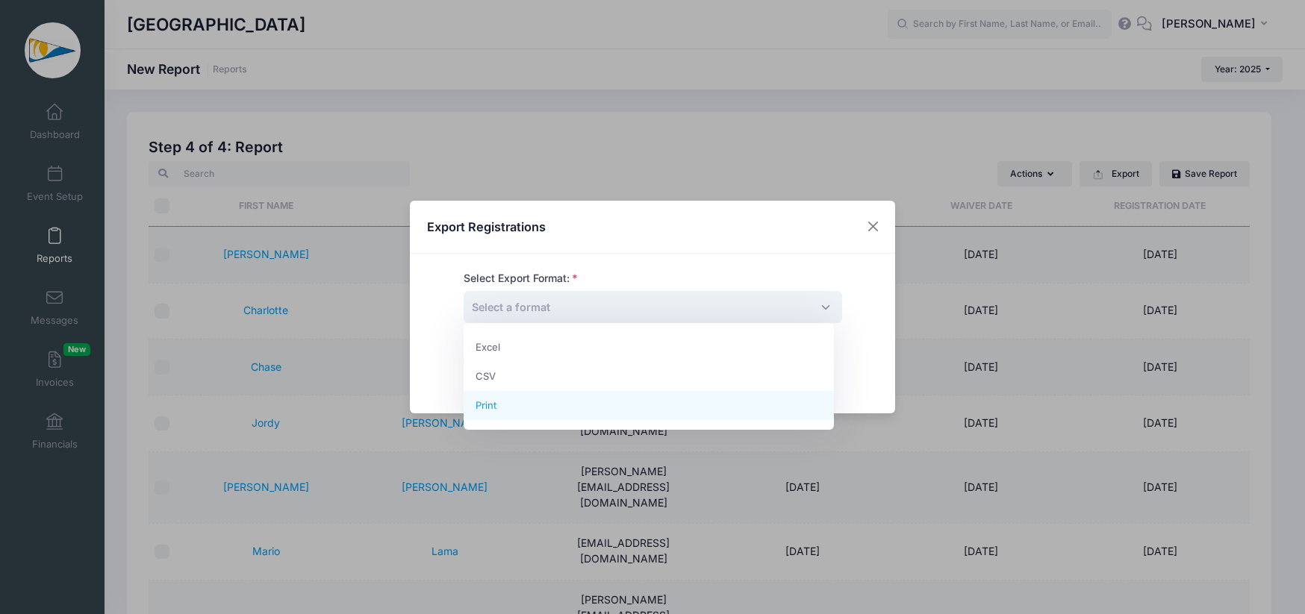
select select "print"
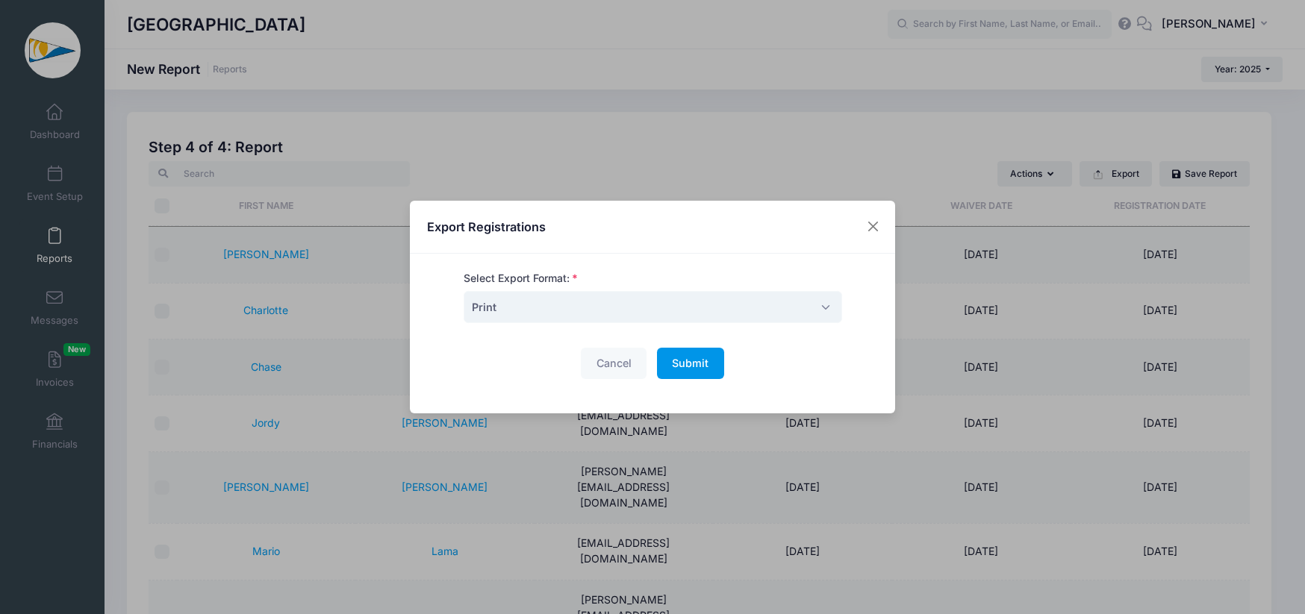
click at [694, 360] on span "Submit" at bounding box center [690, 363] width 37 height 13
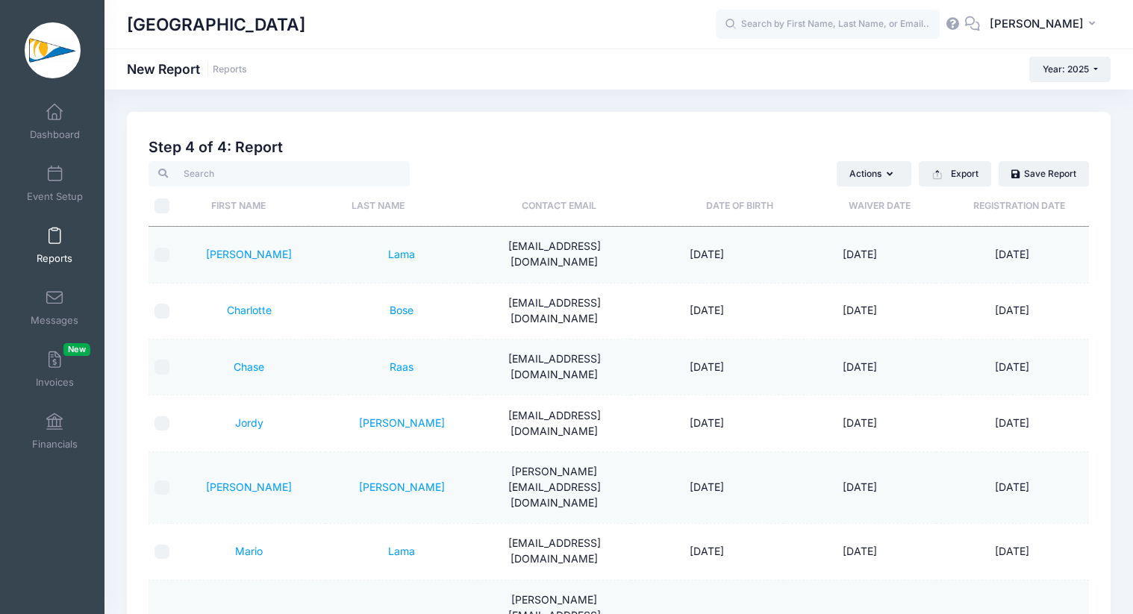
click at [642, 146] on h2 "Step 4 of 4: Report" at bounding box center [619, 147] width 940 height 17
